Goal: Register for event/course

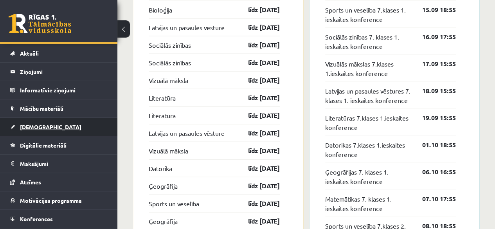
scroll to position [31, 0]
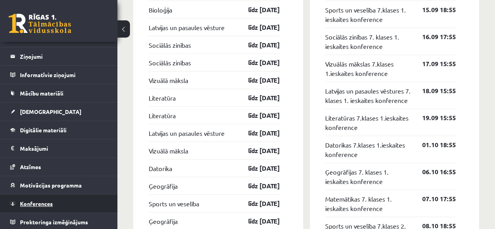
click at [52, 203] on span "Konferences" at bounding box center [36, 203] width 33 height 7
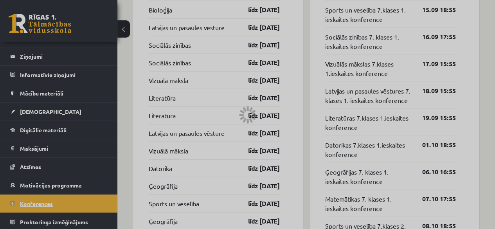
scroll to position [144, 0]
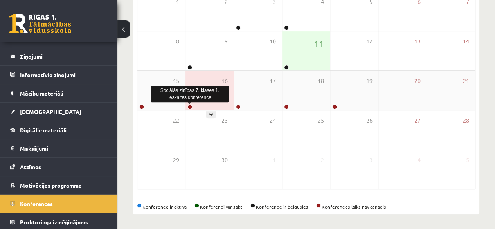
click at [191, 108] on link at bounding box center [190, 107] width 5 height 5
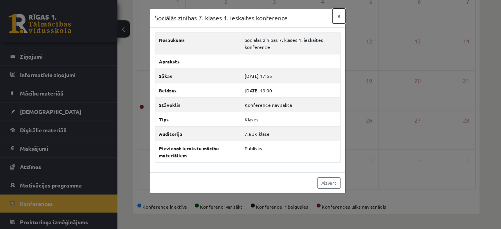
click at [338, 20] on button "×" at bounding box center [339, 16] width 13 height 15
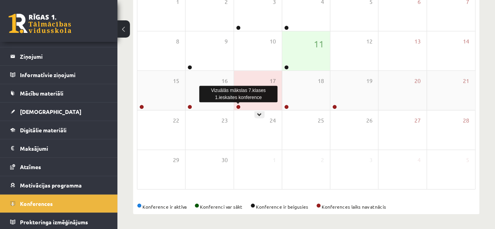
click at [237, 108] on link at bounding box center [238, 107] width 5 height 5
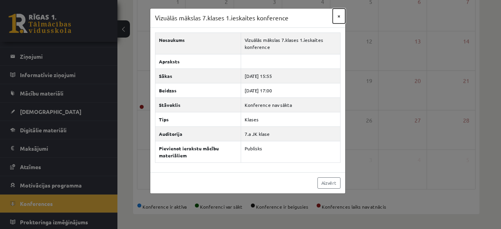
click at [340, 17] on button "×" at bounding box center [339, 16] width 13 height 15
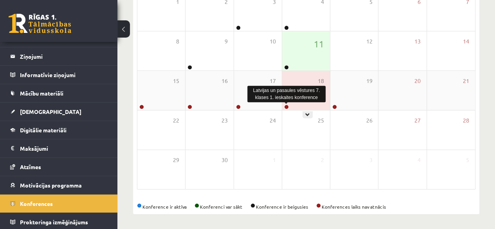
click at [286, 106] on link at bounding box center [286, 107] width 5 height 5
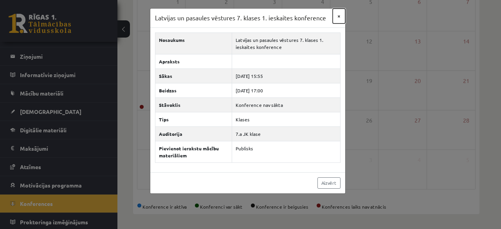
click at [338, 17] on button "×" at bounding box center [339, 16] width 13 height 15
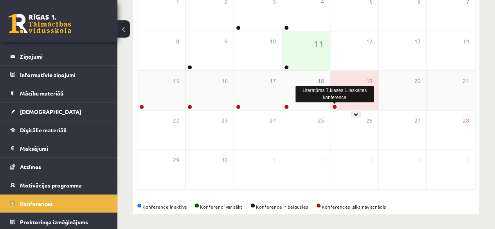
click at [336, 106] on link at bounding box center [334, 107] width 5 height 5
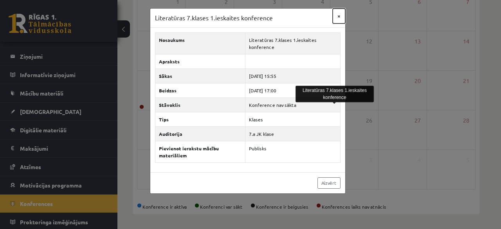
click at [340, 14] on button "×" at bounding box center [339, 16] width 13 height 15
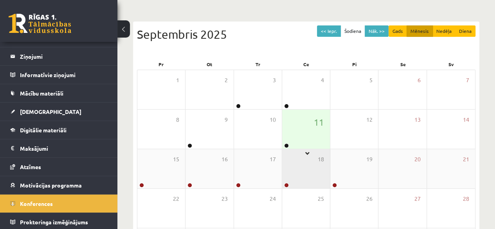
scroll to position [27, 0]
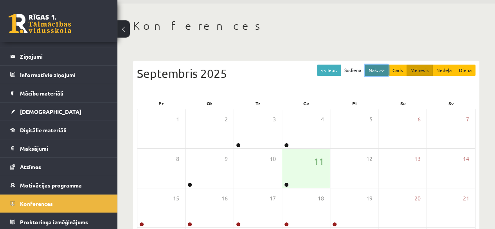
click at [371, 69] on button "Nāk. >>" at bounding box center [377, 70] width 24 height 11
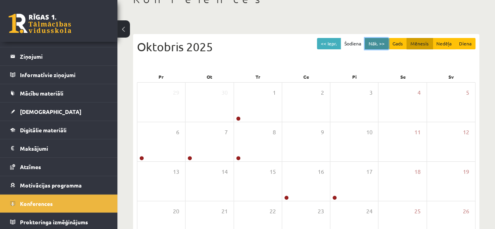
scroll to position [66, 0]
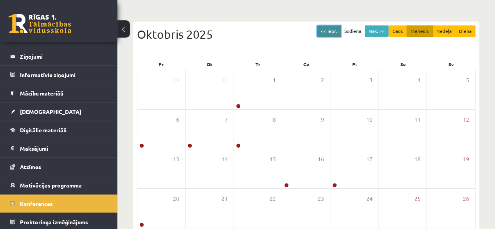
click at [327, 27] on button "<< Iepr." at bounding box center [329, 30] width 24 height 11
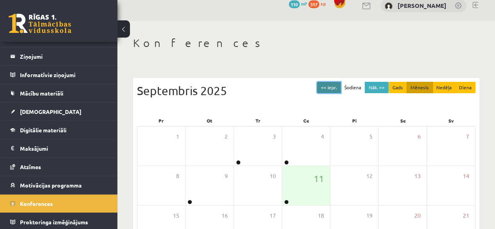
scroll to position [0, 0]
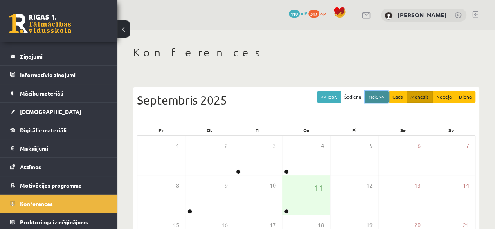
click at [377, 99] on button "Nāk. >>" at bounding box center [377, 96] width 24 height 11
